Goal: Task Accomplishment & Management: Manage account settings

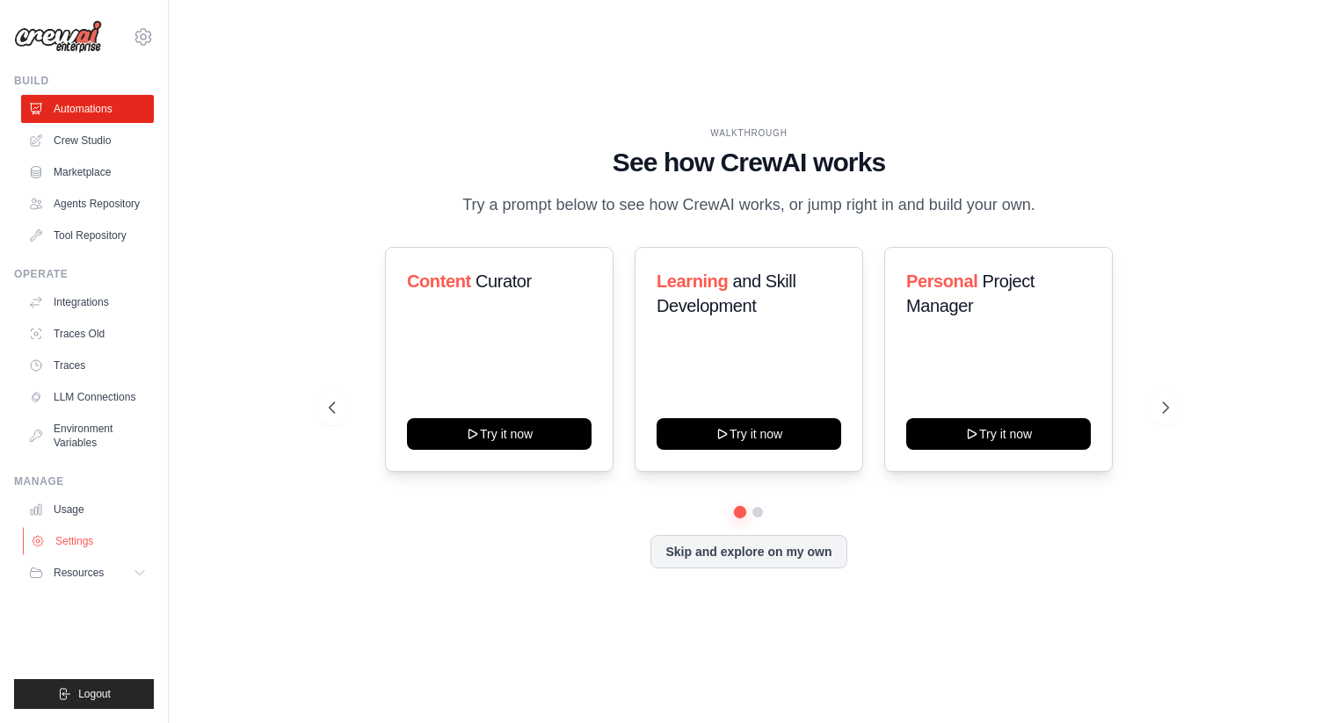
click at [59, 553] on link "Settings" at bounding box center [89, 541] width 133 height 28
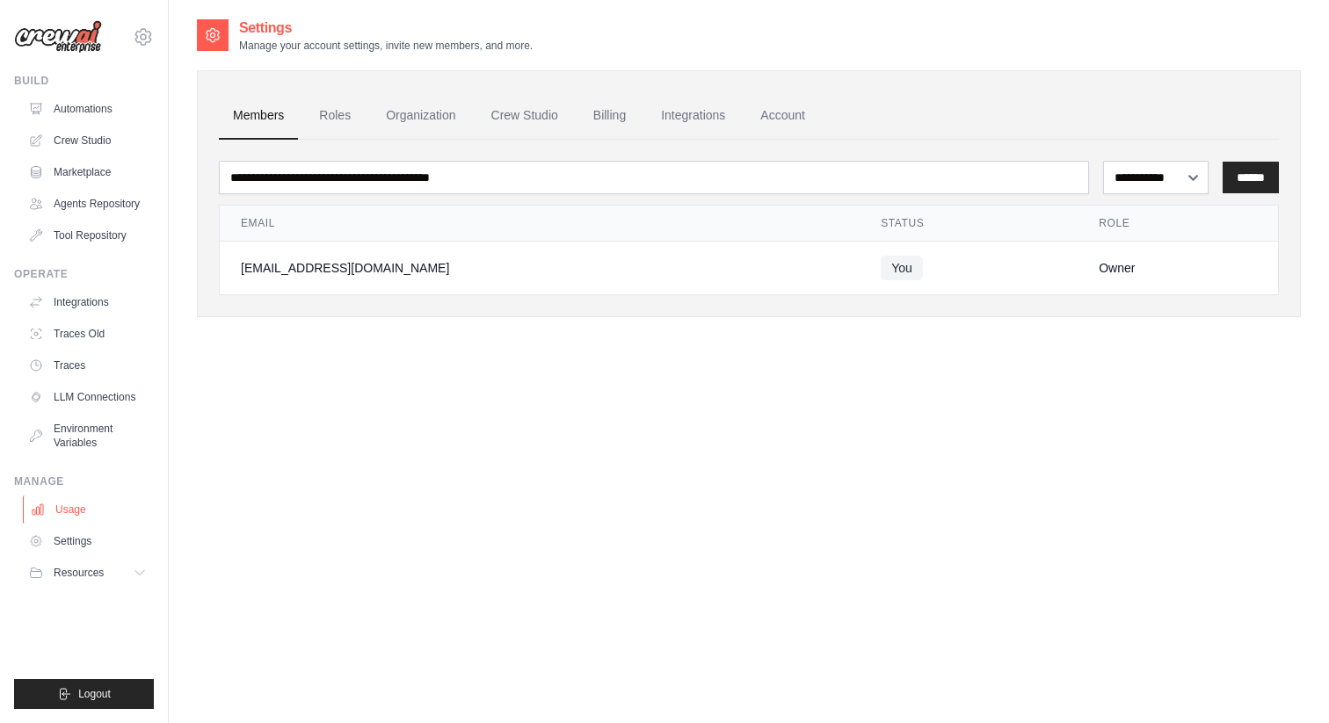
click at [69, 500] on link "Usage" at bounding box center [89, 510] width 133 height 28
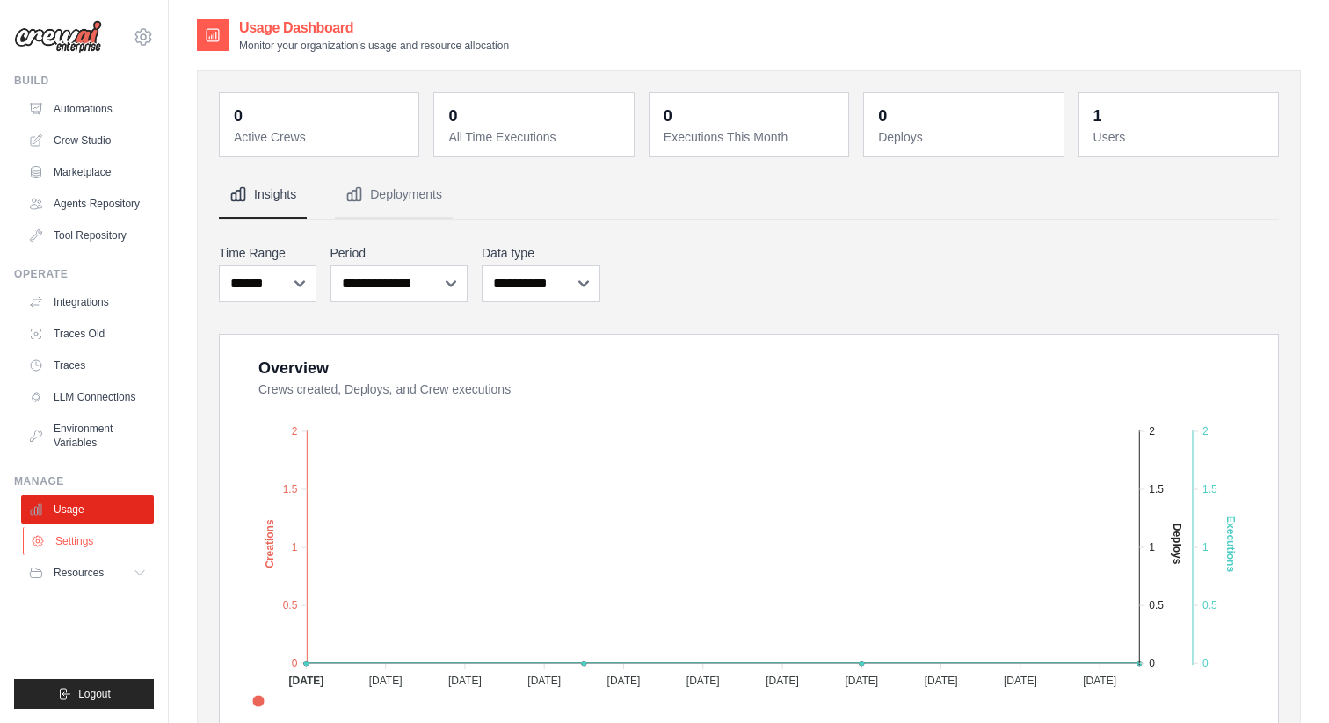
click at [84, 549] on link "Settings" at bounding box center [89, 541] width 133 height 28
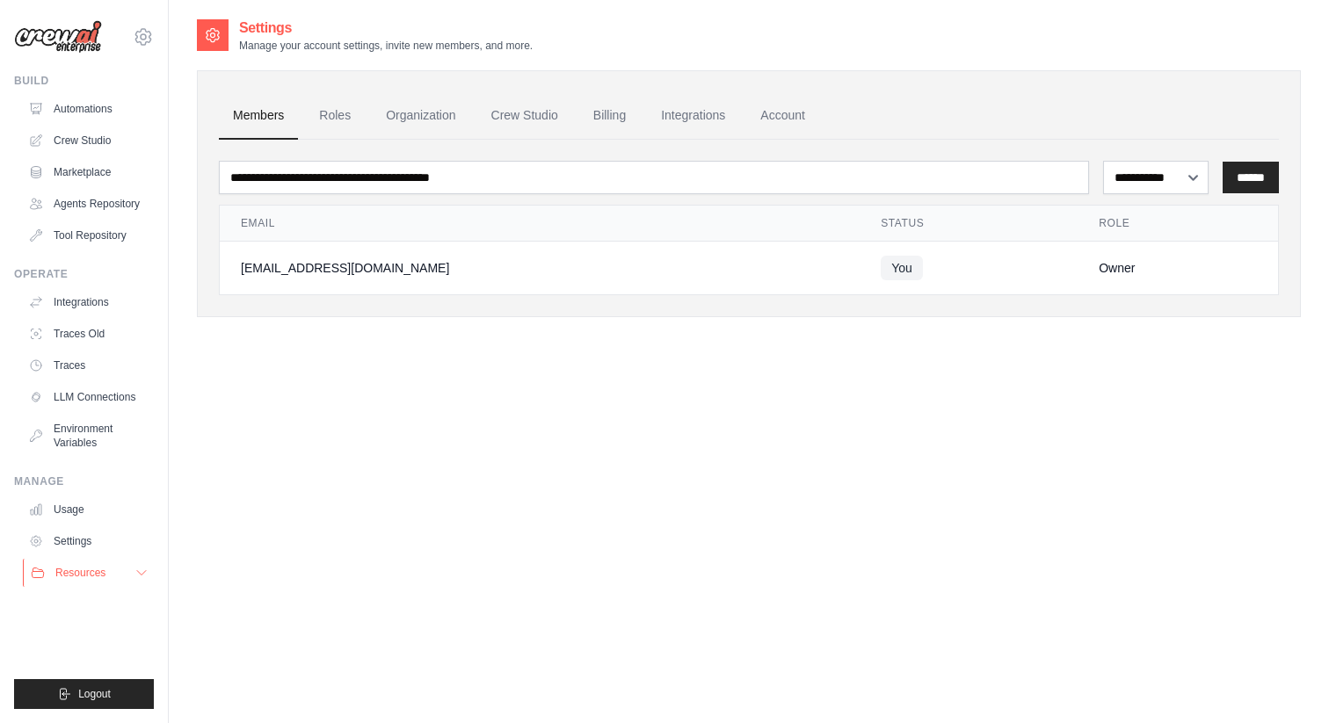
click at [84, 577] on span "Resources" at bounding box center [80, 573] width 50 height 14
click at [67, 164] on link "Marketplace" at bounding box center [89, 172] width 133 height 28
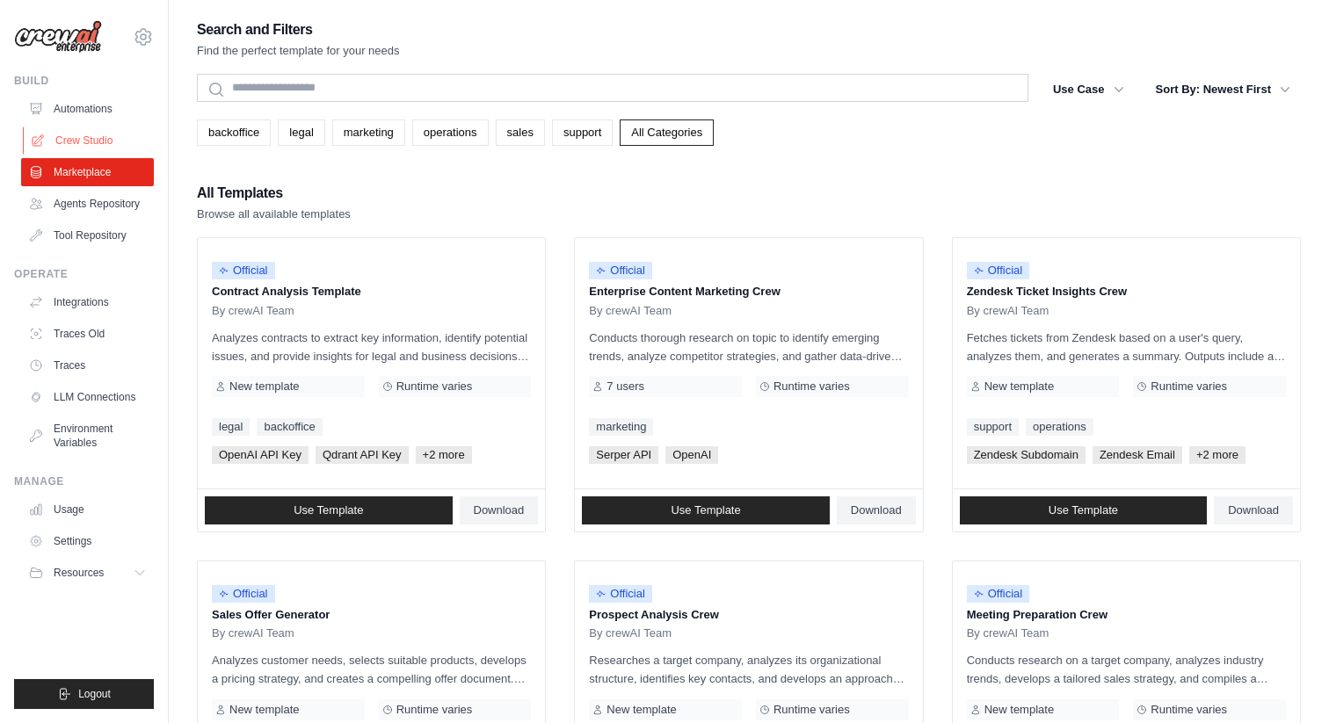
click at [79, 139] on link "Crew Studio" at bounding box center [89, 141] width 133 height 28
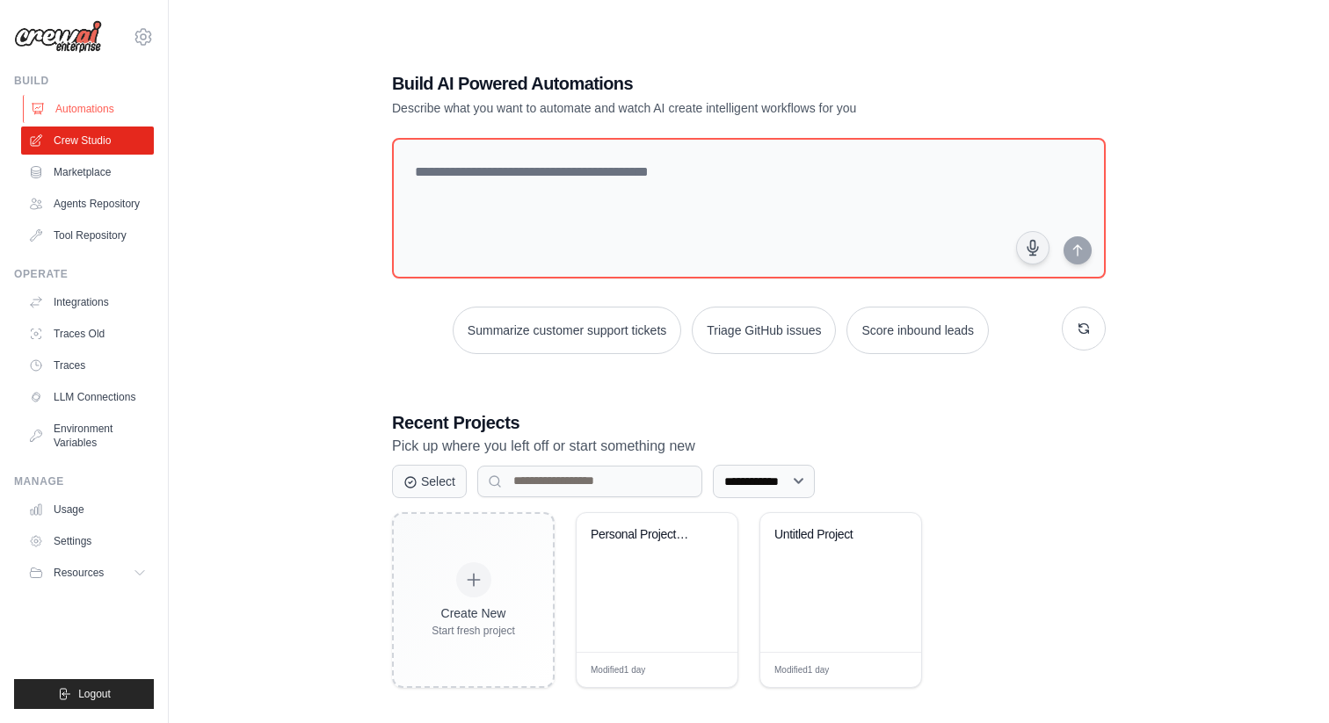
click at [92, 105] on link "Automations" at bounding box center [89, 109] width 133 height 28
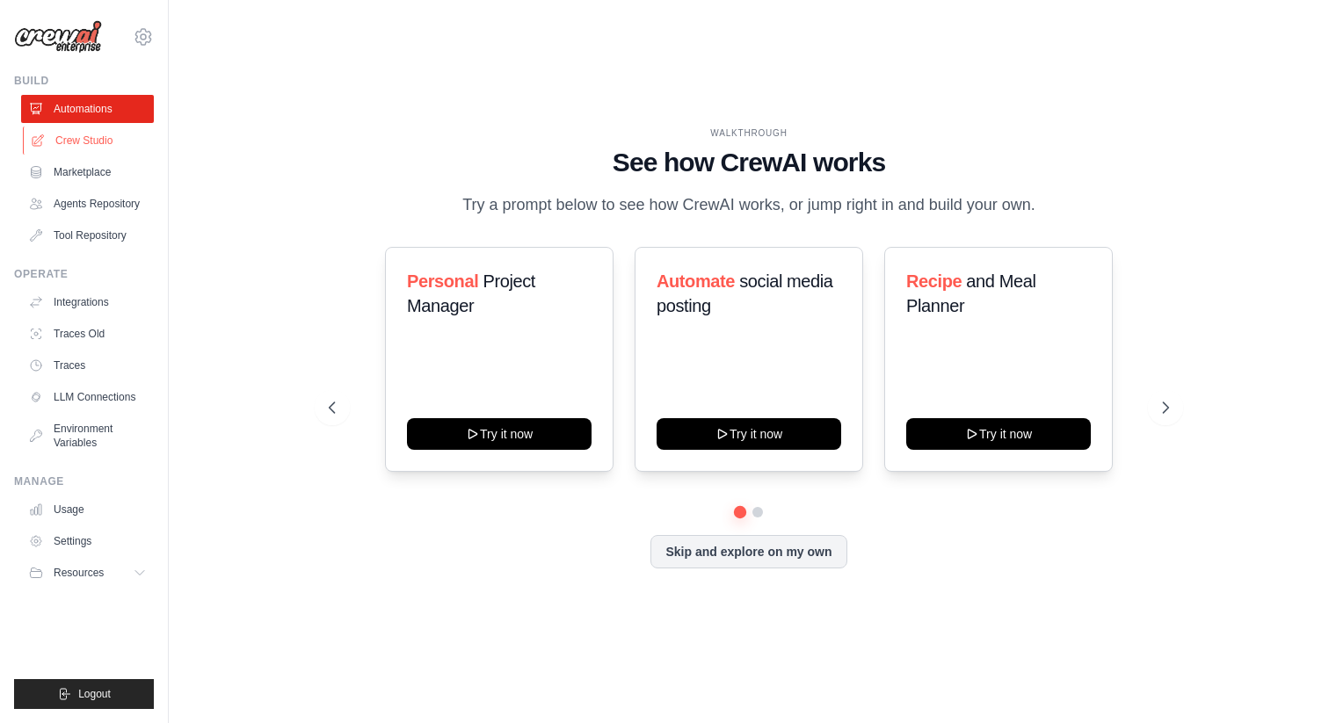
click at [85, 141] on link "Crew Studio" at bounding box center [89, 141] width 133 height 28
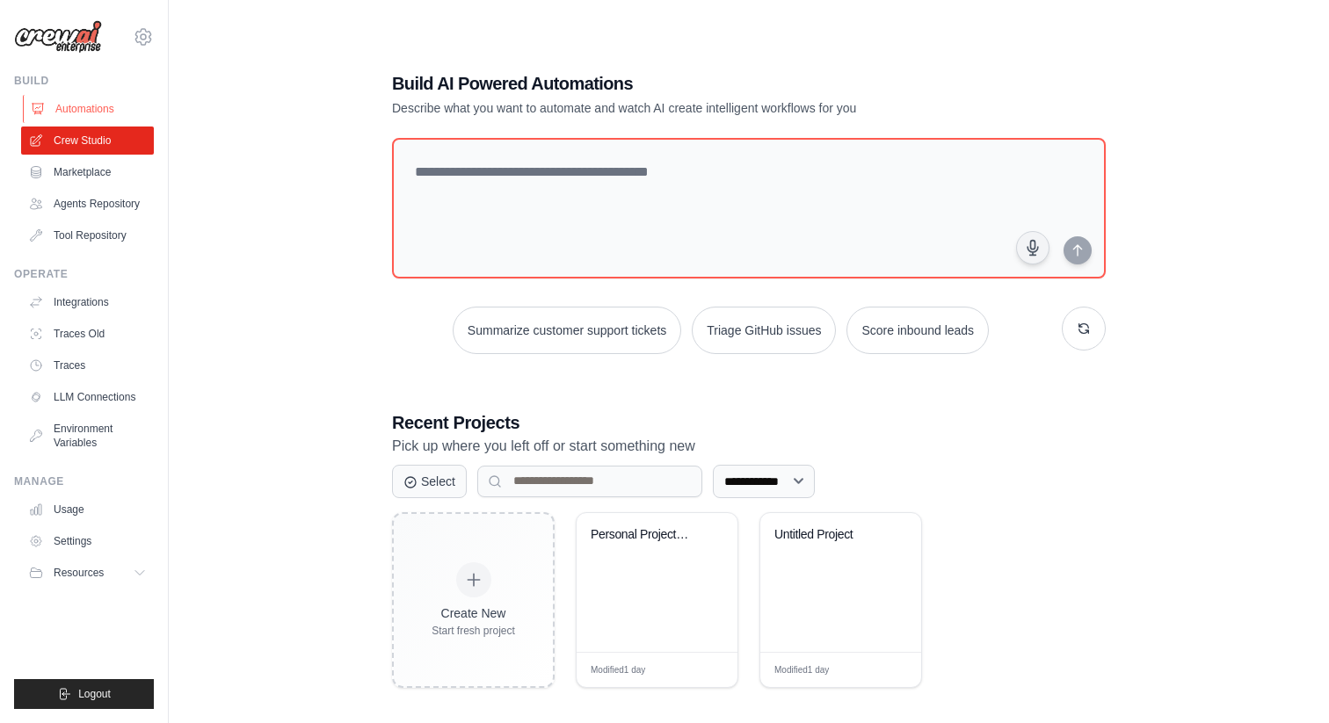
click at [86, 117] on link "Automations" at bounding box center [89, 109] width 133 height 28
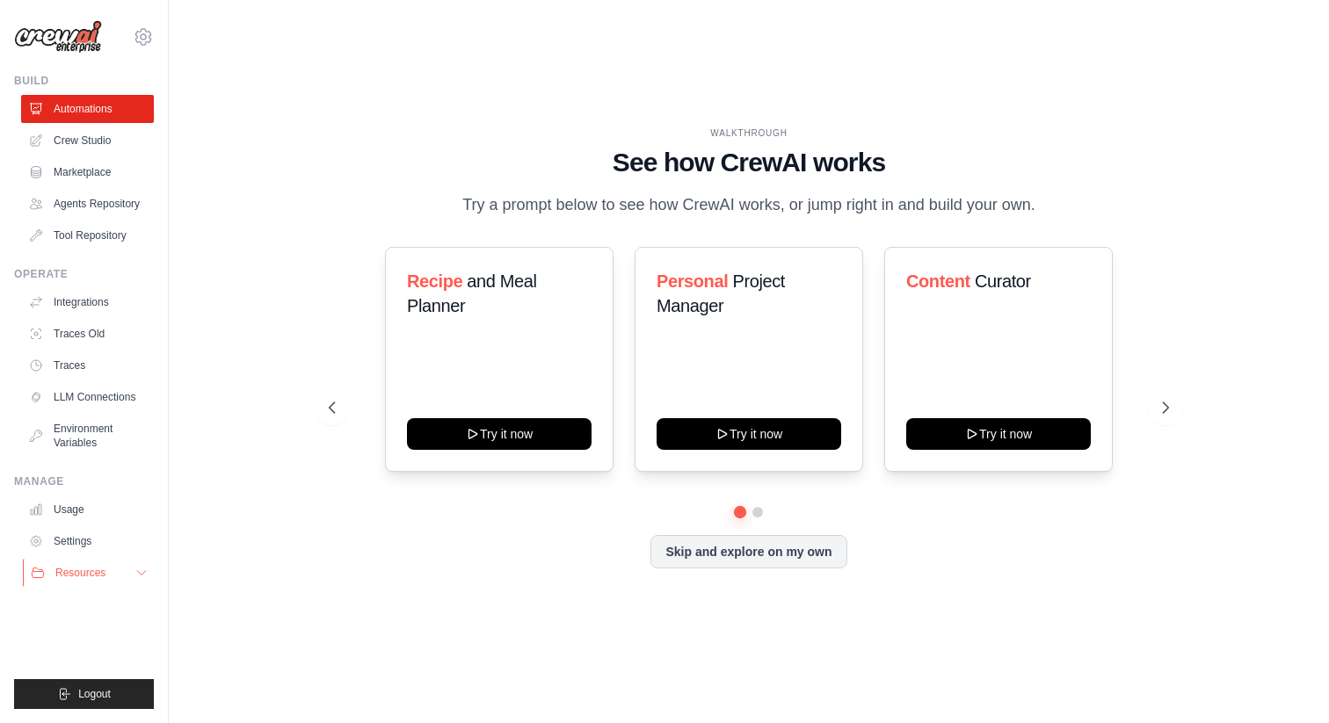
click at [139, 579] on icon at bounding box center [141, 573] width 14 height 14
click at [148, 41] on icon at bounding box center [143, 36] width 16 height 15
click at [162, 116] on span "Settings" at bounding box center [218, 109] width 139 height 18
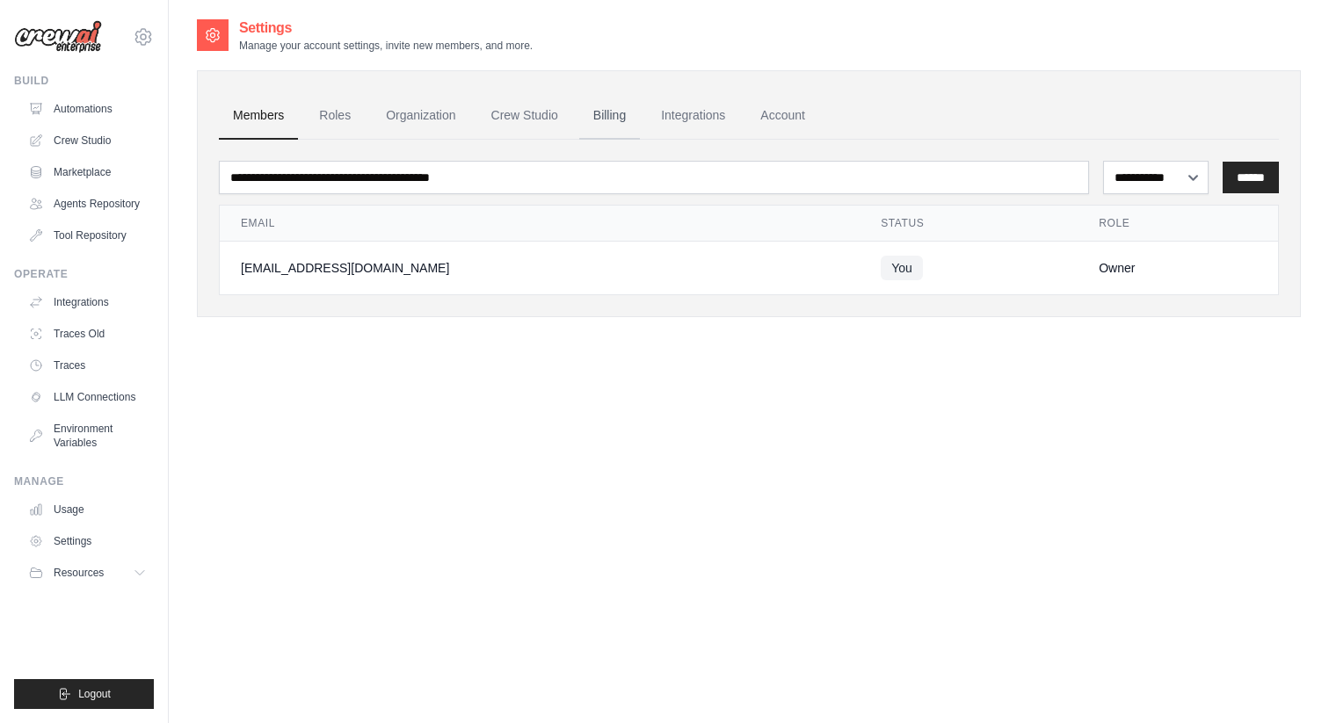
click at [612, 120] on link "Billing" at bounding box center [609, 115] width 61 height 47
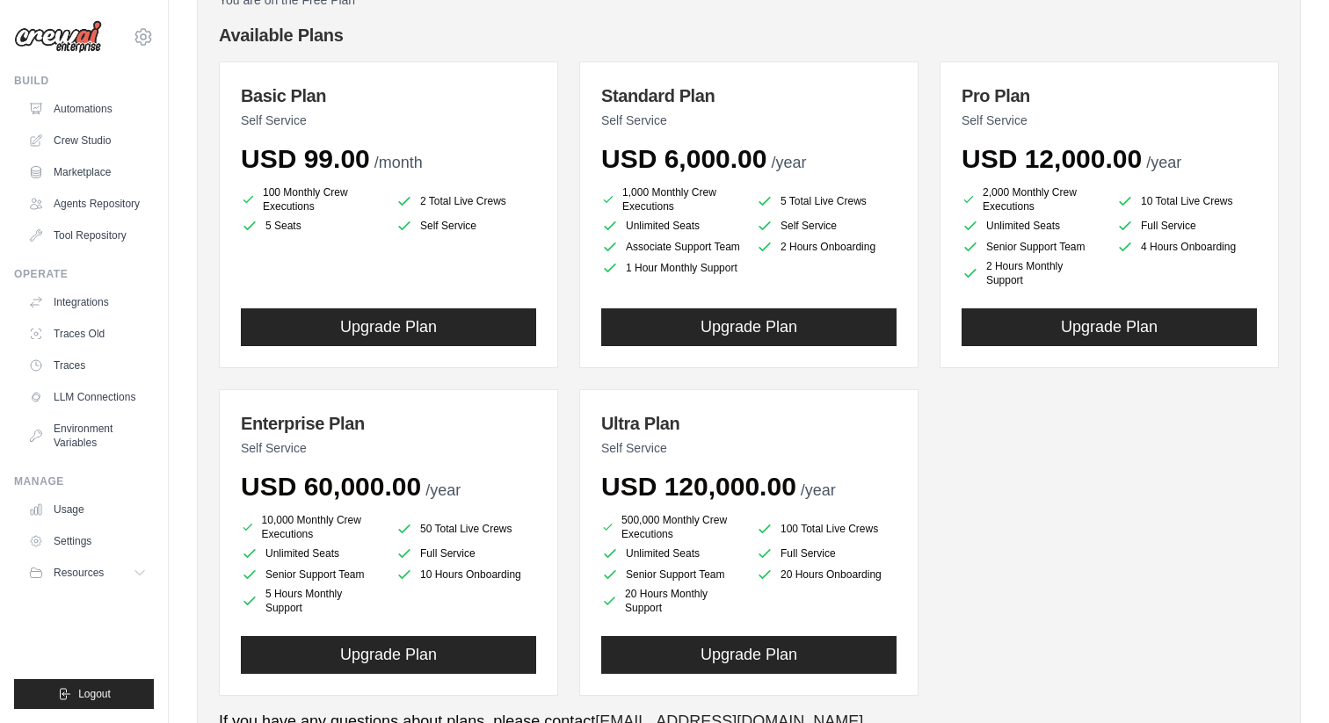
scroll to position [185, 0]
